Goal: Check status: Check status

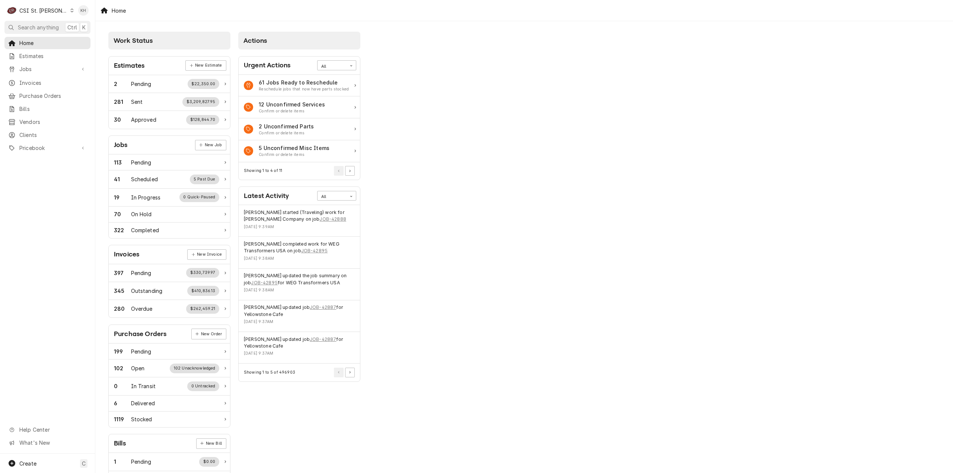
click at [41, 12] on div "CSI St. Louis" at bounding box center [43, 11] width 48 height 8
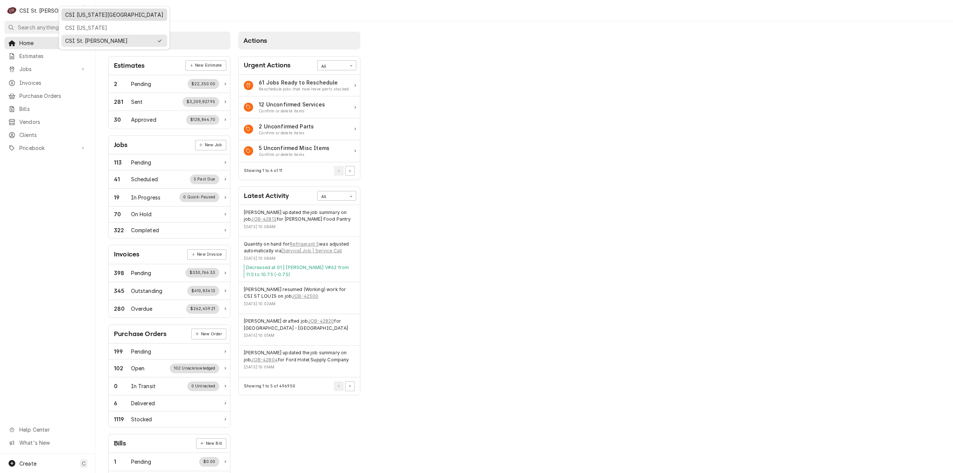
click at [92, 13] on div "CSI [US_STATE][GEOGRAPHIC_DATA]" at bounding box center [114, 15] width 98 height 8
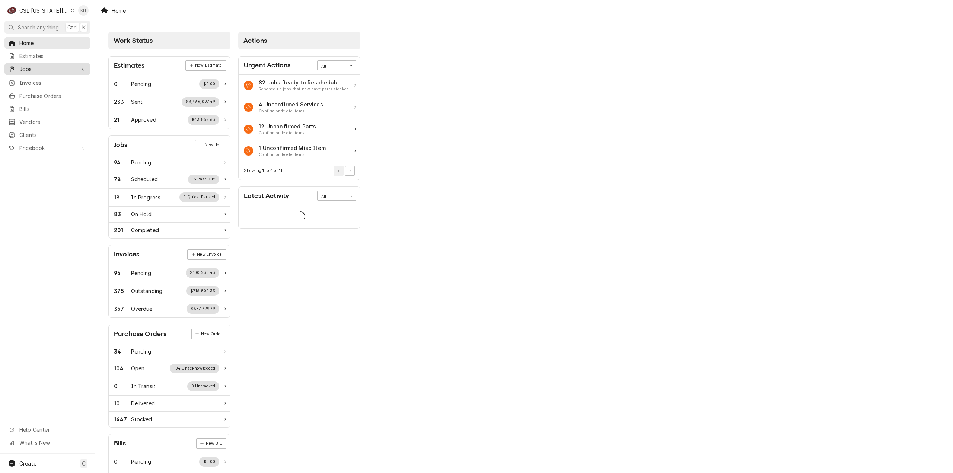
click at [28, 68] on span "Jobs" at bounding box center [47, 69] width 56 height 8
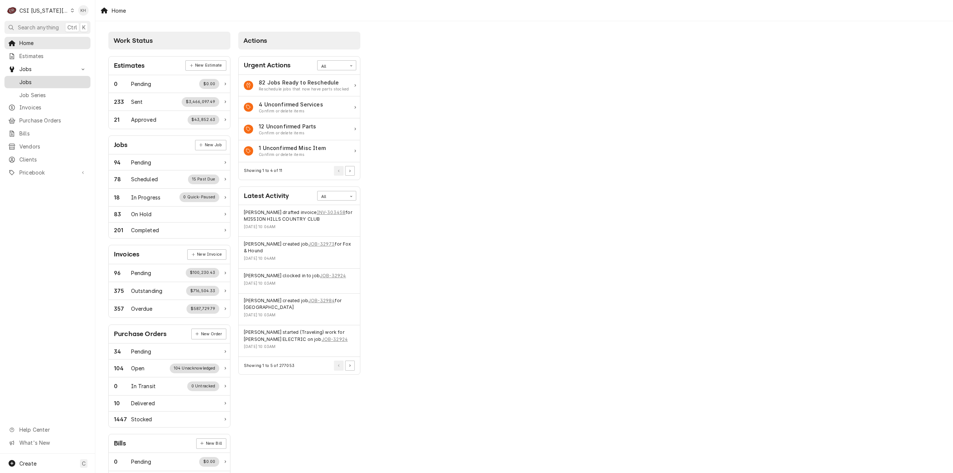
drag, startPoint x: 34, startPoint y: 79, endPoint x: 49, endPoint y: 79, distance: 14.9
click at [34, 80] on span "Jobs" at bounding box center [52, 82] width 67 height 8
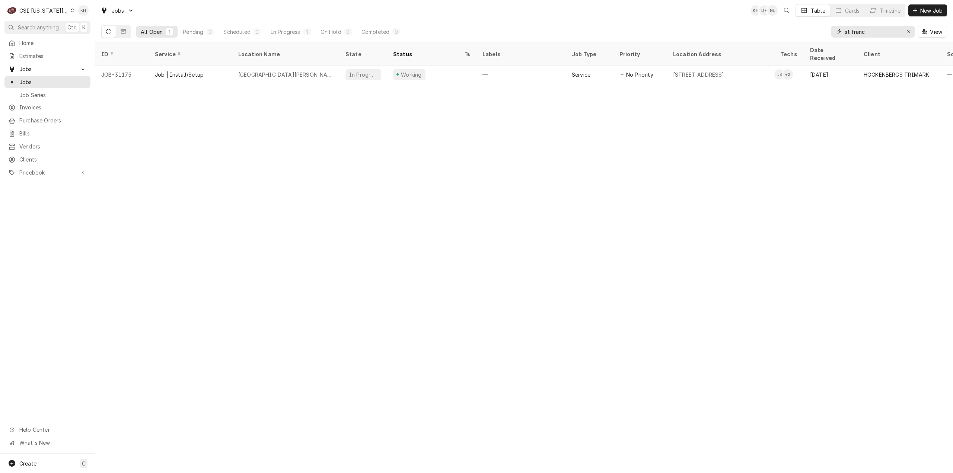
drag, startPoint x: 862, startPoint y: 32, endPoint x: 766, endPoint y: 42, distance: 96.5
click at [767, 42] on div "All Open 1 Pending 0 Scheduled 0 In Progress 1 On Hold 0 Completed 0 st franc V…" at bounding box center [523, 31] width 845 height 21
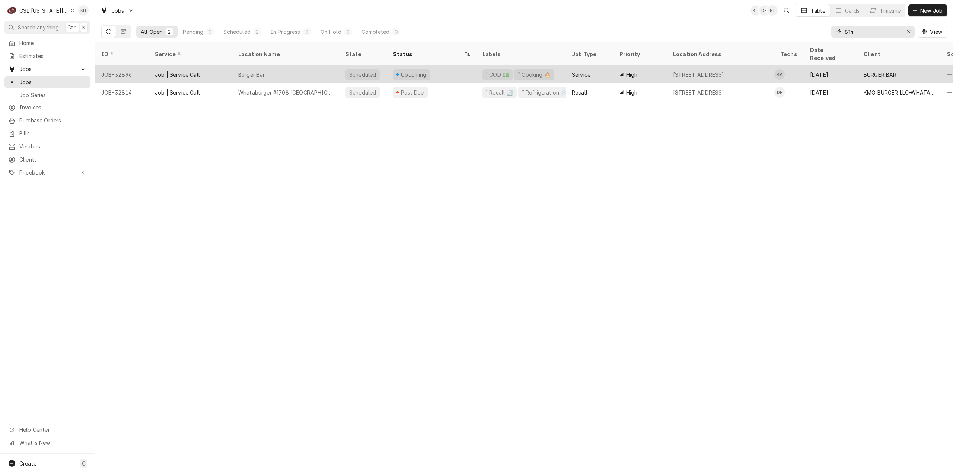
type input "814"
click at [478, 66] on div "¹ COD 💵 ² Cooking 🔥" at bounding box center [520, 74] width 89 height 18
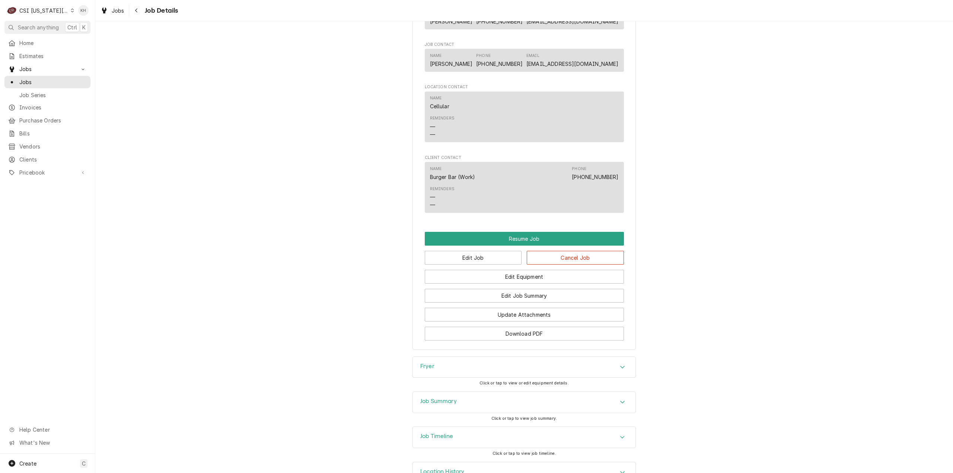
scroll to position [910, 0]
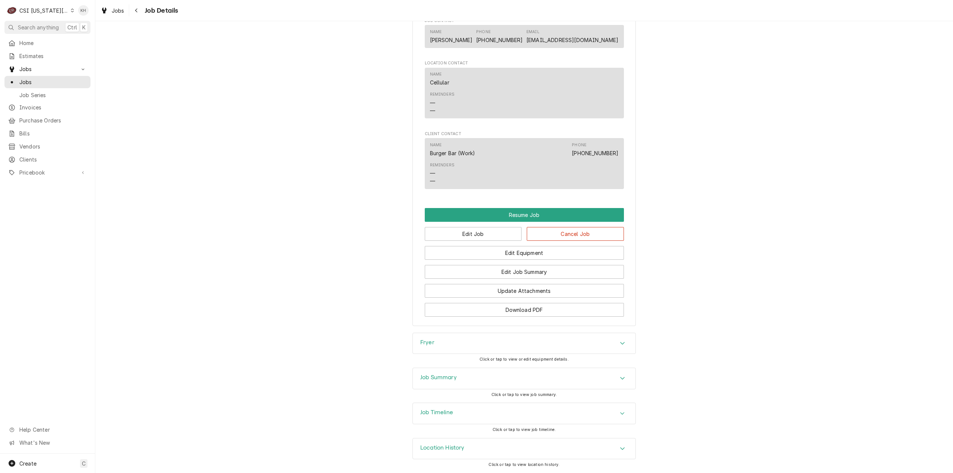
click at [459, 415] on div "Job Timeline" at bounding box center [524, 413] width 223 height 21
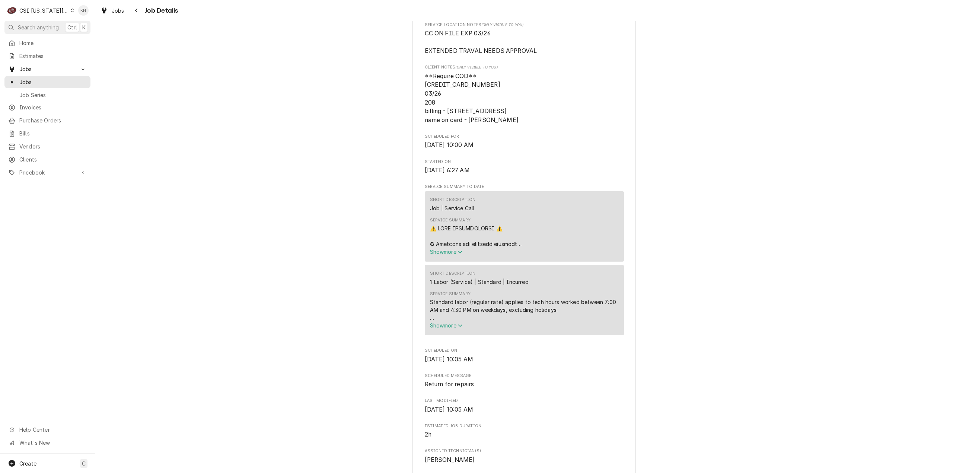
scroll to position [202, 0]
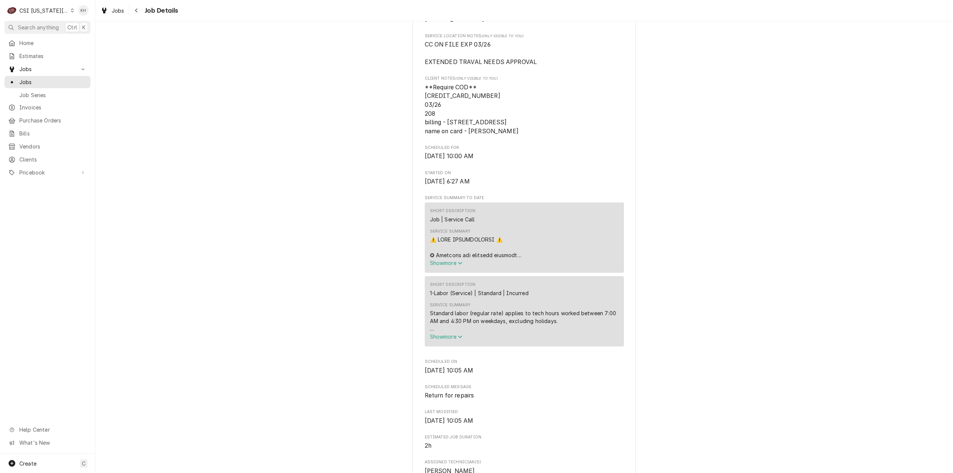
drag, startPoint x: 511, startPoint y: 165, endPoint x: 409, endPoint y: 157, distance: 102.3
click at [412, 157] on div "BURGER BAR Burger Bar / [STREET_ADDRESS] Open in Maps Roopairs Job ID JOB-32896…" at bounding box center [523, 440] width 223 height 1188
click at [587, 151] on span "Scheduled For" at bounding box center [524, 148] width 199 height 6
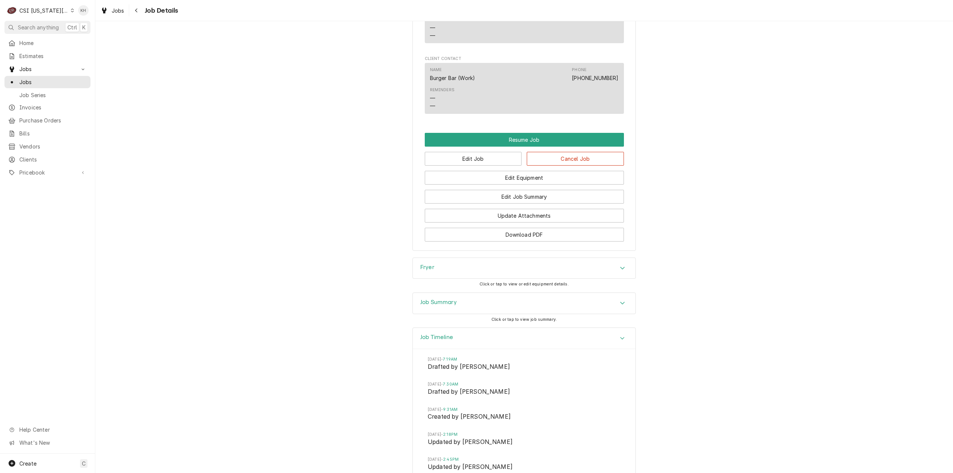
scroll to position [1132, 0]
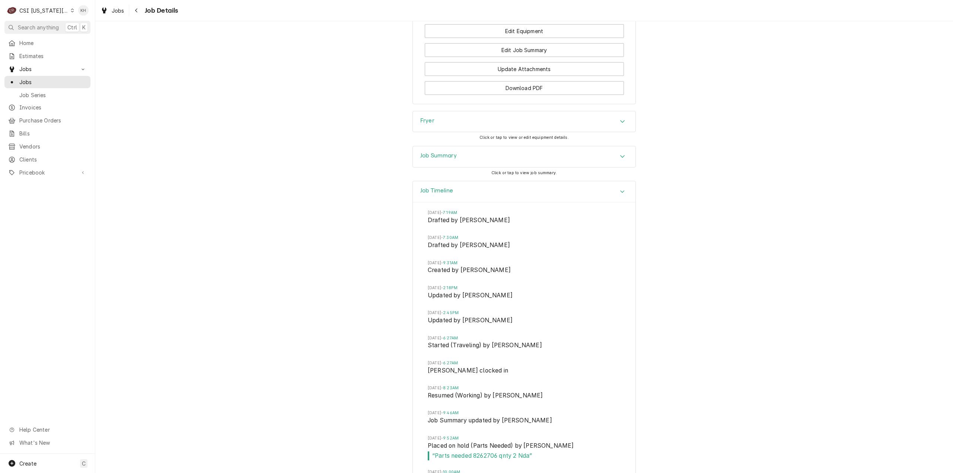
click at [590, 193] on div "Job Timeline" at bounding box center [524, 191] width 223 height 21
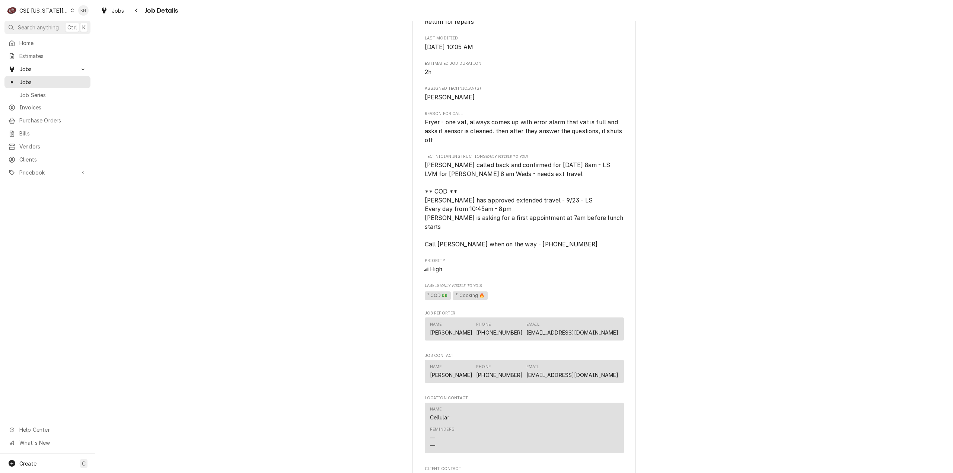
scroll to position [538, 0]
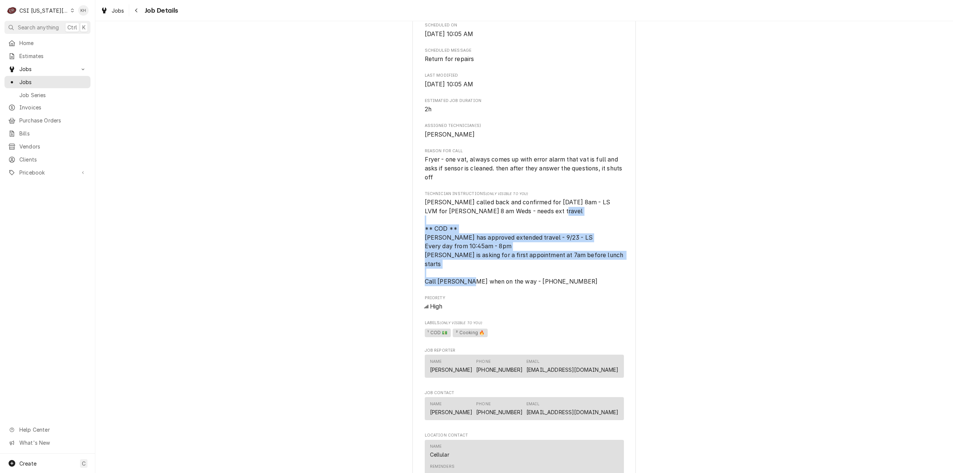
drag, startPoint x: 546, startPoint y: 278, endPoint x: 563, endPoint y: 244, distance: 38.6
click at [412, 233] on div "BURGER BAR Burger Bar / [STREET_ADDRESS] Open in Maps Roopairs Job ID JOB-32896…" at bounding box center [523, 104] width 223 height 1188
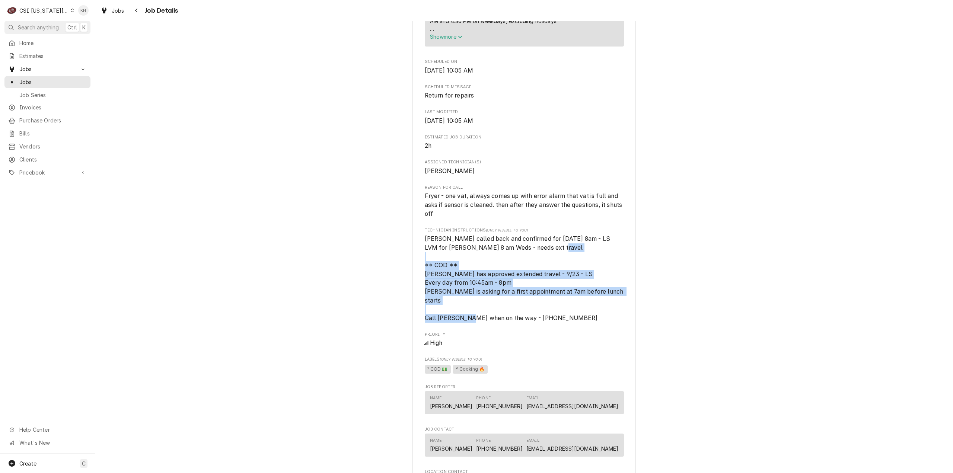
scroll to position [501, 0]
click at [557, 323] on div "Roopairs Job ID JOB-32896 Date Received [DATE] Service Type Job | Service Call …" at bounding box center [524, 100] width 199 height 1002
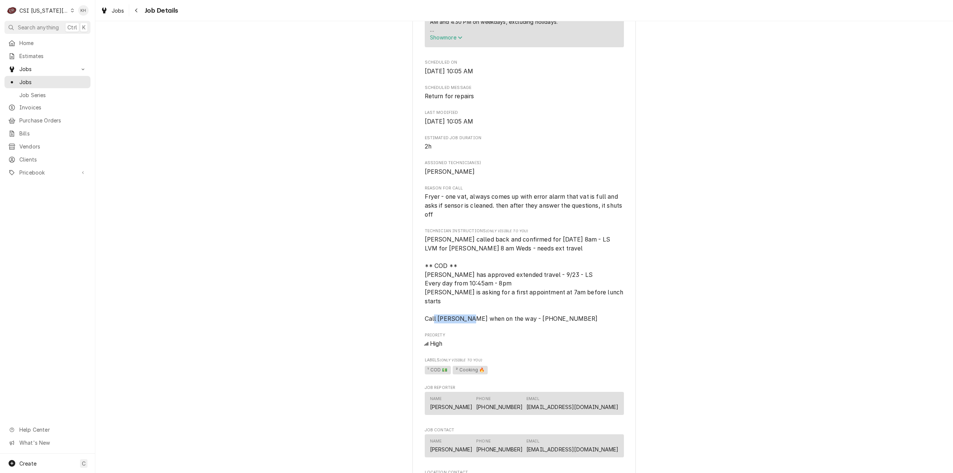
drag, startPoint x: 551, startPoint y: 317, endPoint x: 505, endPoint y: 318, distance: 45.8
click at [505, 318] on span "[PERSON_NAME] called back and confirmed for [DATE] 8am - LS LVM for [PERSON_NAM…" at bounding box center [524, 279] width 199 height 88
click at [555, 316] on span "[PERSON_NAME] called back and confirmed for [DATE] 8am - LS LVM for [PERSON_NAM…" at bounding box center [524, 279] width 199 height 88
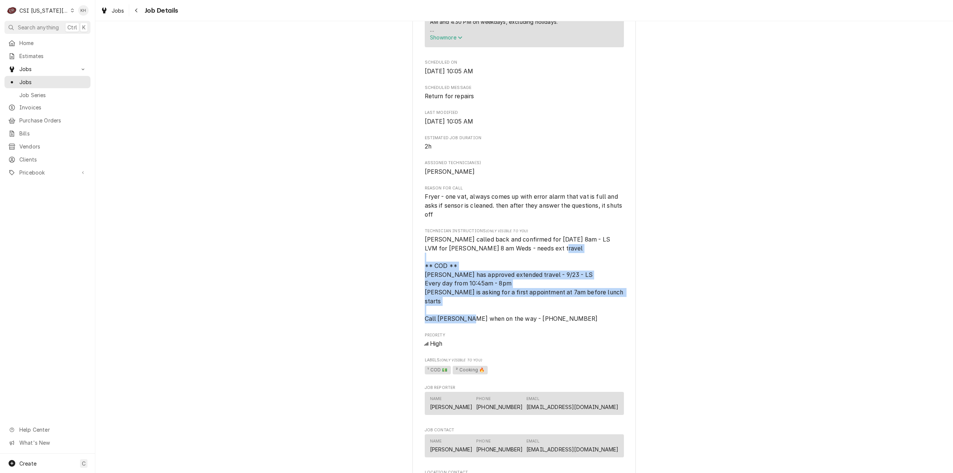
drag, startPoint x: 552, startPoint y: 317, endPoint x: 383, endPoint y: 274, distance: 174.4
click at [383, 274] on div "Upcoming BURGER BAR Burger Bar / [STREET_ADDRESS] Open in Maps Roopairs Job ID …" at bounding box center [523, 135] width 857 height 1214
click at [575, 318] on span "[PERSON_NAME] called back and confirmed for [DATE] 8am - LS LVM for [PERSON_NAM…" at bounding box center [524, 279] width 199 height 88
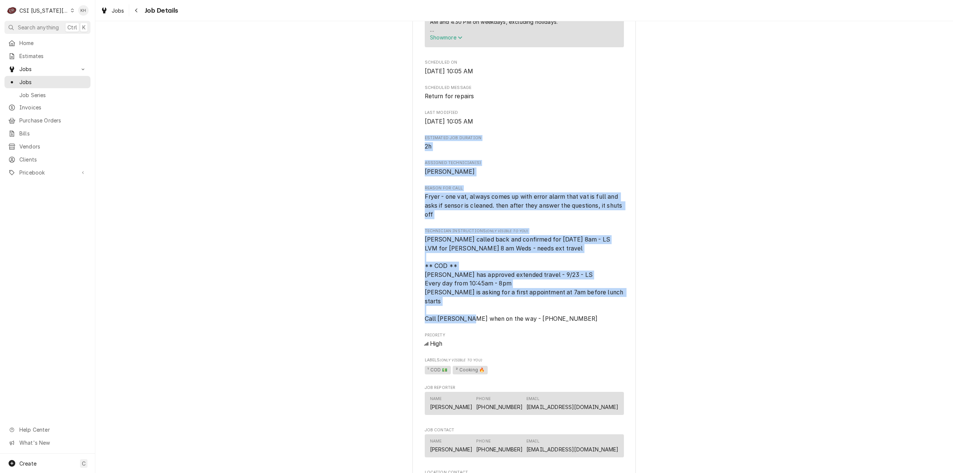
drag, startPoint x: 558, startPoint y: 323, endPoint x: 353, endPoint y: 145, distance: 272.2
click at [353, 145] on div "Upcoming BURGER BAR Burger Bar / [STREET_ADDRESS] Open in Maps Roopairs Job ID …" at bounding box center [523, 135] width 857 height 1214
click at [660, 238] on div "Upcoming BURGER BAR Burger Bar / [STREET_ADDRESS] Open in Maps Roopairs Job ID …" at bounding box center [523, 135] width 857 height 1214
drag, startPoint x: 636, startPoint y: 305, endPoint x: 538, endPoint y: 329, distance: 100.9
click at [636, 305] on div "Upcoming BURGER BAR Burger Bar / [STREET_ADDRESS] Open in Maps Roopairs Job ID …" at bounding box center [523, 135] width 857 height 1214
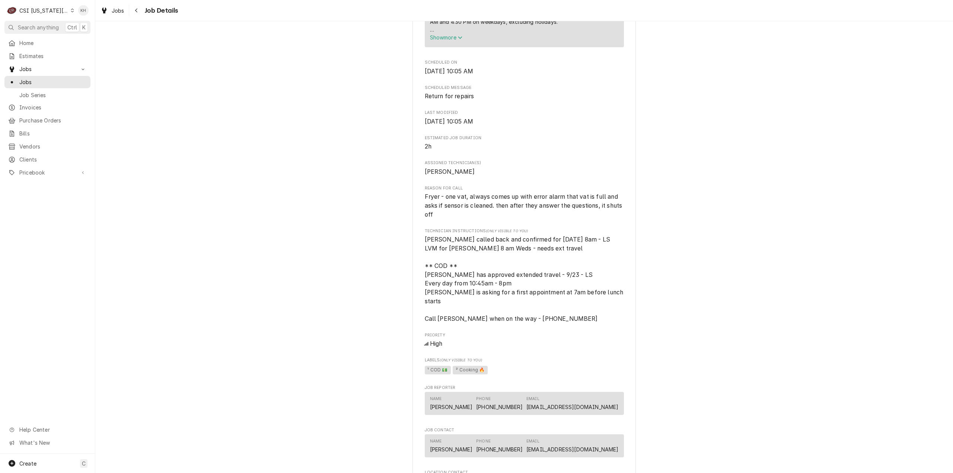
click at [533, 333] on span "Priority" at bounding box center [524, 335] width 199 height 6
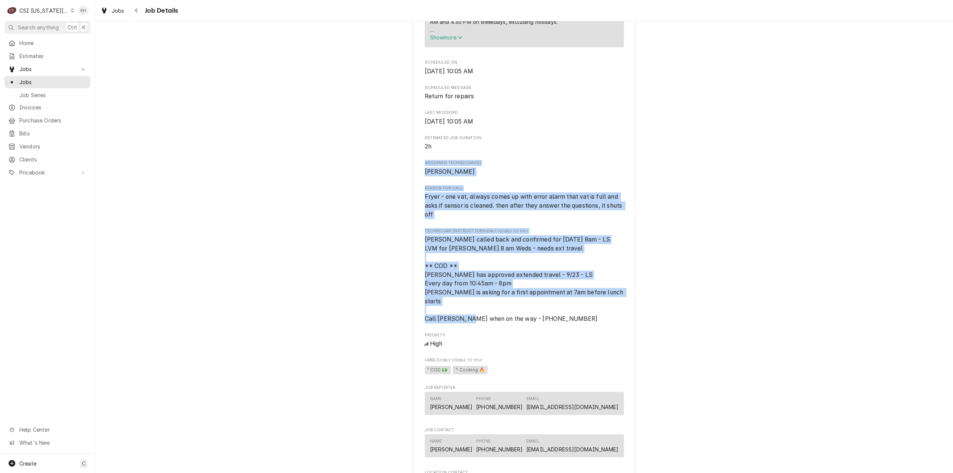
drag, startPoint x: 452, startPoint y: 320, endPoint x: 362, endPoint y: 173, distance: 172.5
click at [362, 173] on div "Upcoming BURGER BAR Burger Bar / [STREET_ADDRESS] Open in Maps Roopairs Job ID …" at bounding box center [523, 135] width 857 height 1214
click at [555, 316] on span "[PERSON_NAME] called back and confirmed for [DATE] 8am - LS LVM for [PERSON_NAM…" at bounding box center [524, 279] width 199 height 88
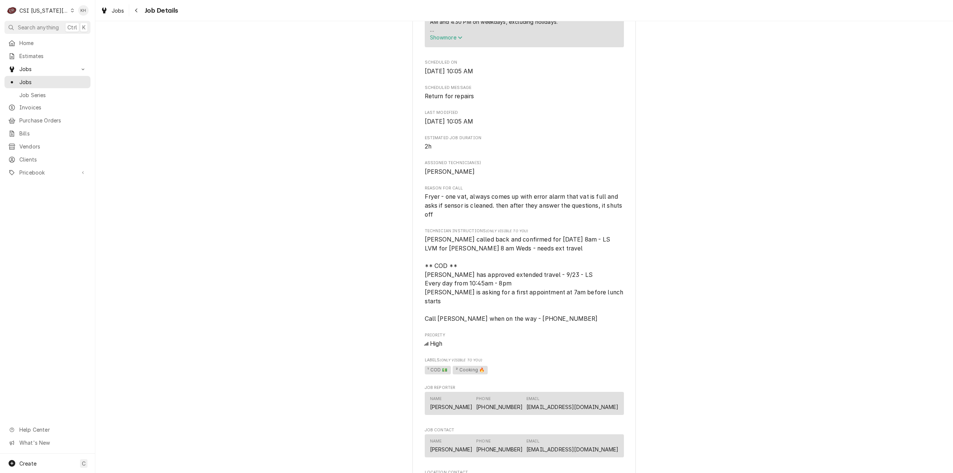
click at [549, 320] on span "[PERSON_NAME] called back and confirmed for [DATE] 8am - LS LVM for [PERSON_NAM…" at bounding box center [524, 279] width 199 height 88
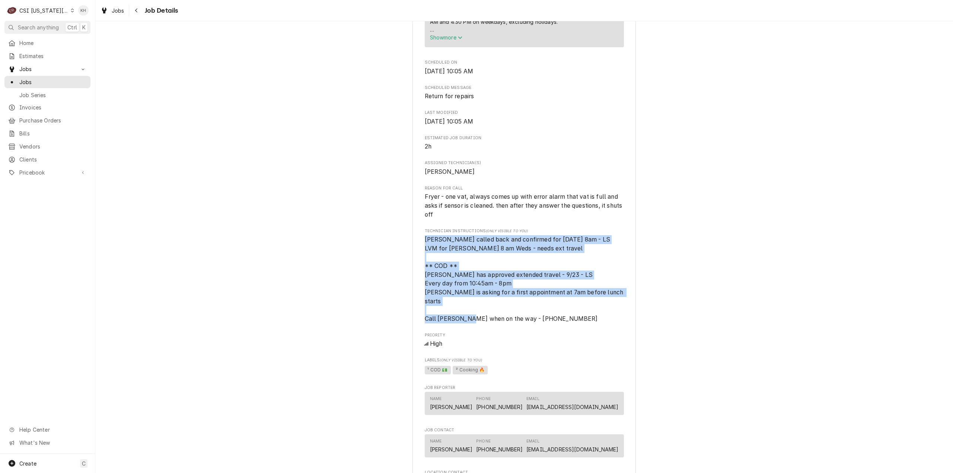
drag, startPoint x: 553, startPoint y: 318, endPoint x: 390, endPoint y: 249, distance: 177.2
click at [390, 249] on div "Upcoming BURGER BAR Burger Bar / [STREET_ADDRESS] Open in Maps Roopairs Job ID …" at bounding box center [523, 135] width 857 height 1214
drag, startPoint x: 574, startPoint y: 319, endPoint x: 460, endPoint y: 354, distance: 119.2
click at [574, 319] on span "[PERSON_NAME] called back and confirmed for [DATE] 8am - LS LVM for [PERSON_NAM…" at bounding box center [524, 279] width 199 height 88
drag, startPoint x: 444, startPoint y: 342, endPoint x: 391, endPoint y: 251, distance: 105.2
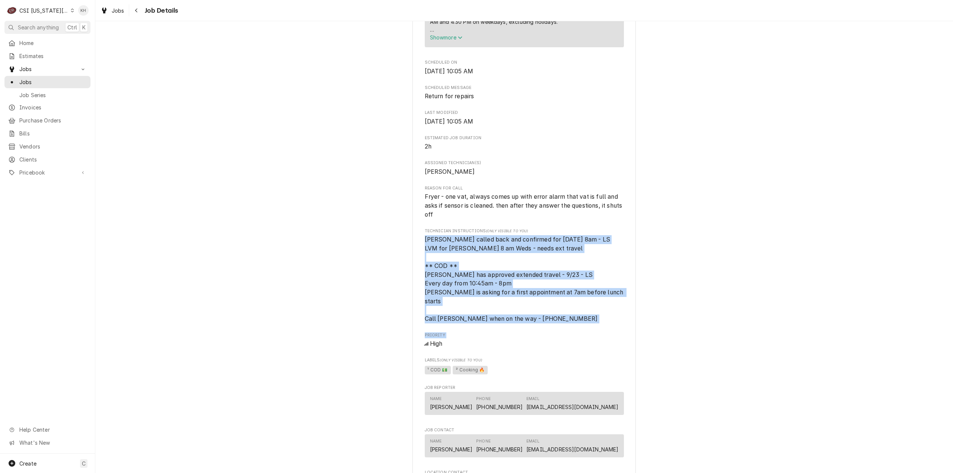
click at [391, 251] on div "Upcoming BURGER BAR Burger Bar / [STREET_ADDRESS] Open in Maps Roopairs Job ID …" at bounding box center [523, 135] width 857 height 1214
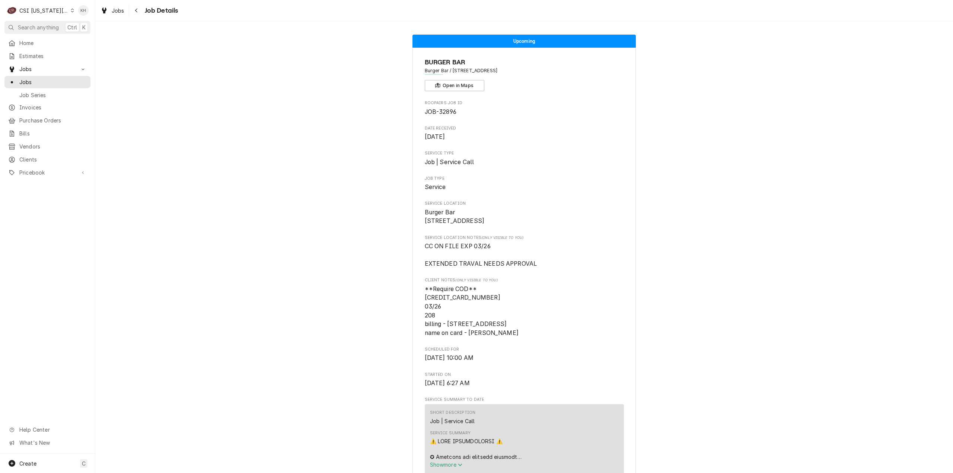
scroll to position [37, 0]
